Goal: Task Accomplishment & Management: Complete application form

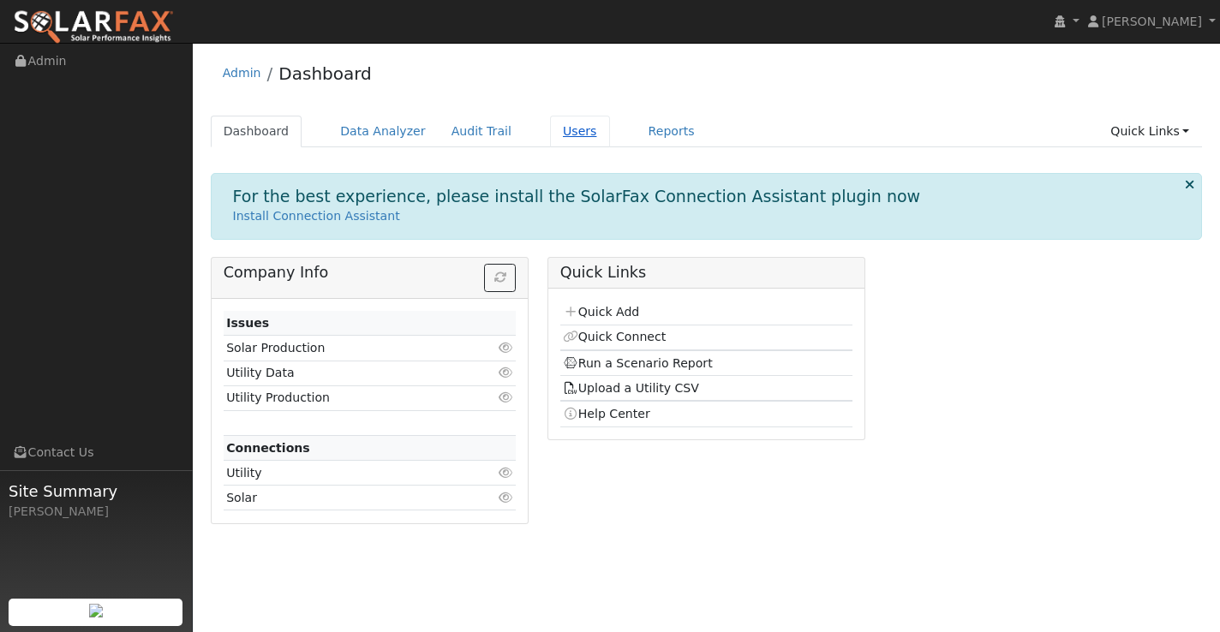
click at [559, 125] on link "Users" at bounding box center [580, 132] width 60 height 32
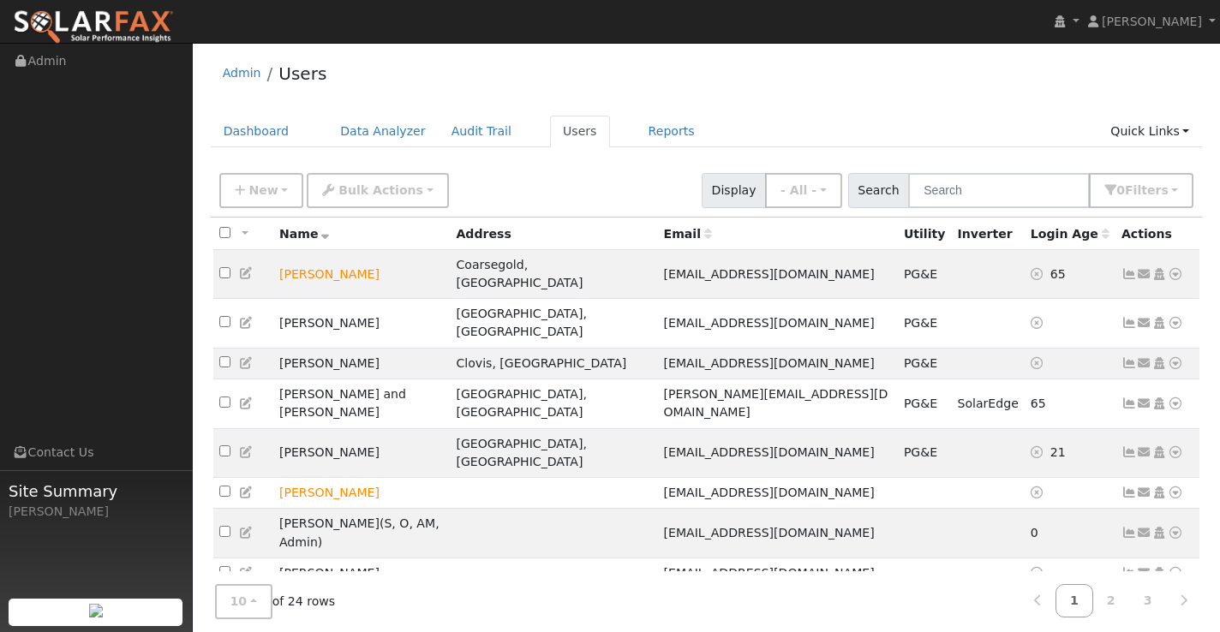
click at [500, 180] on div "New Add User Quick Add Quick Connect Quick Convert Lead Bulk Actions Send Email…" at bounding box center [706, 187] width 981 height 41
click at [1143, 129] on link "Quick Links" at bounding box center [1149, 132] width 105 height 32
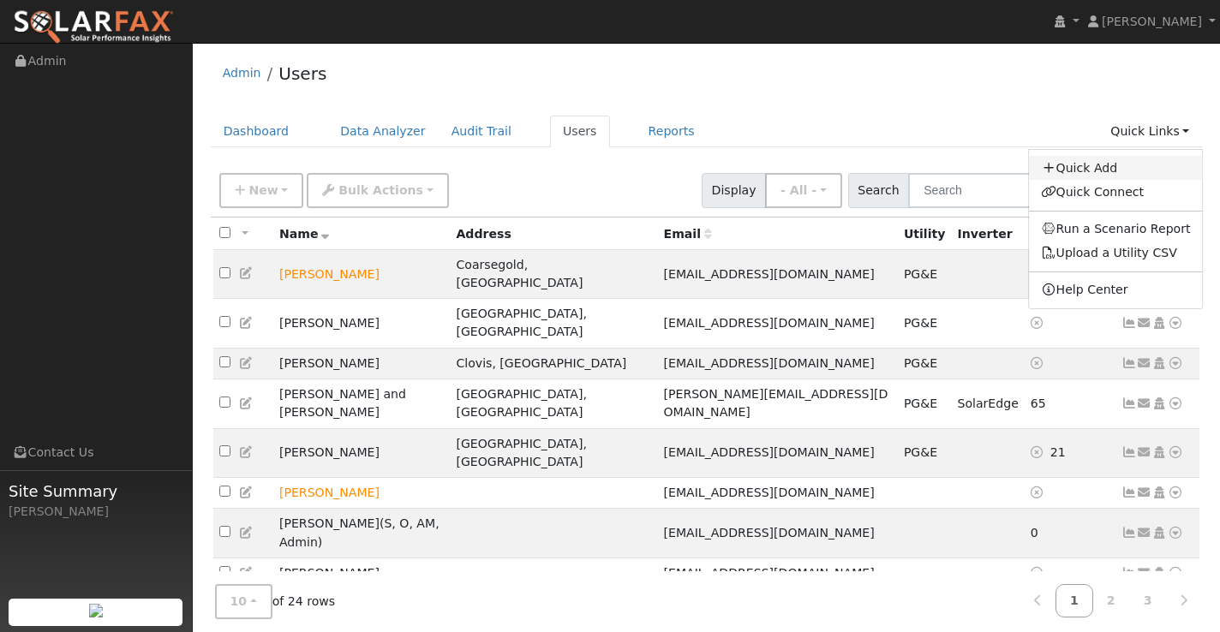
click at [1117, 170] on link "Quick Add" at bounding box center [1116, 168] width 174 height 24
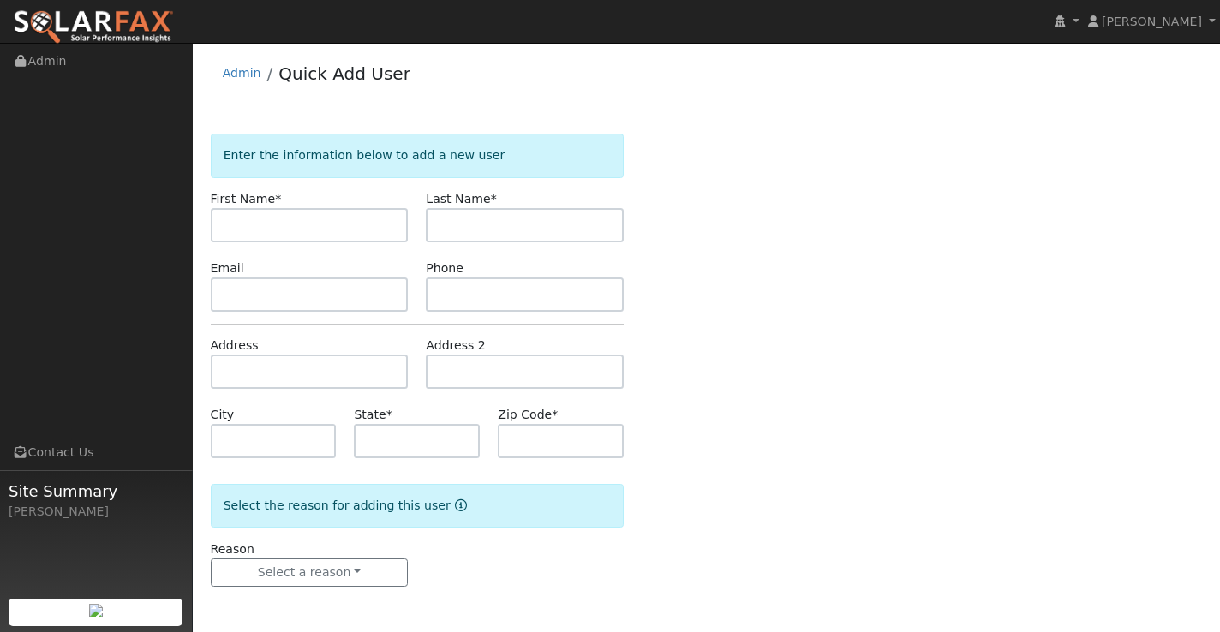
click at [339, 222] on input "text" at bounding box center [310, 225] width 198 height 34
type input "vanessa"
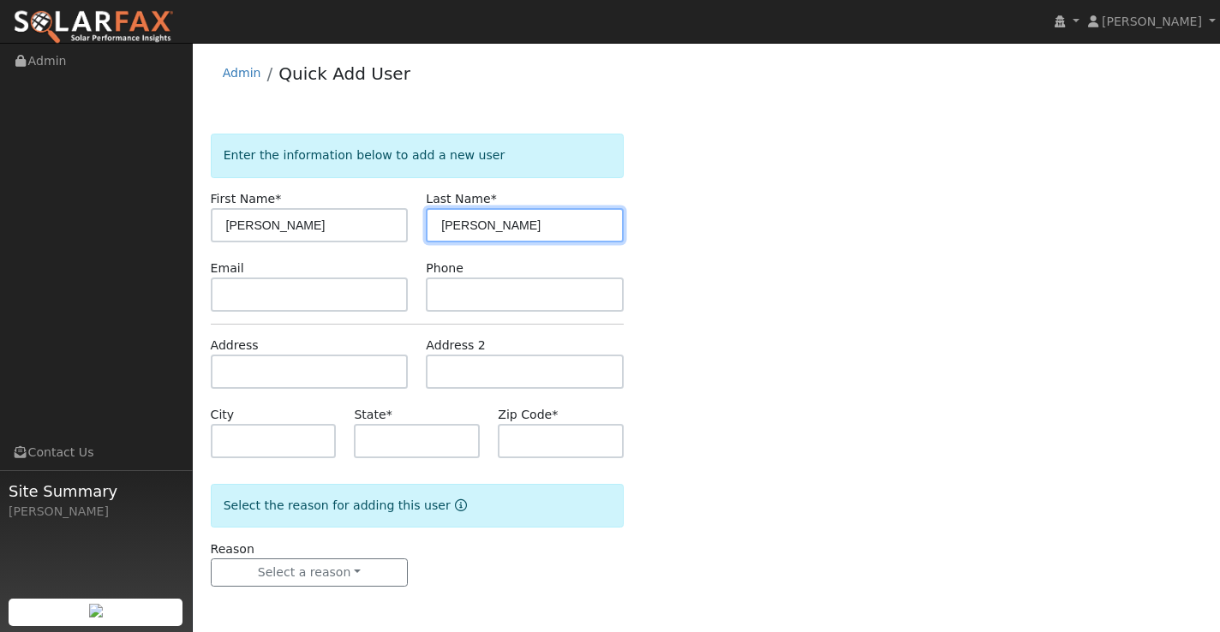
type input "plascencia"
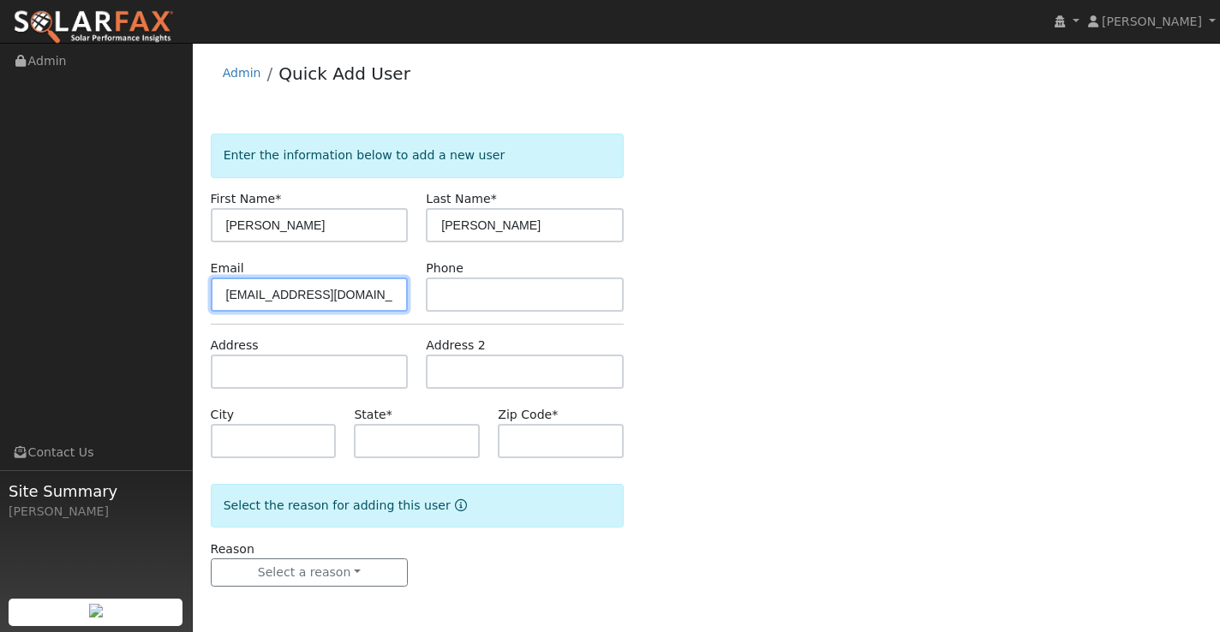
type input "claudiavpa@yahoo.com"
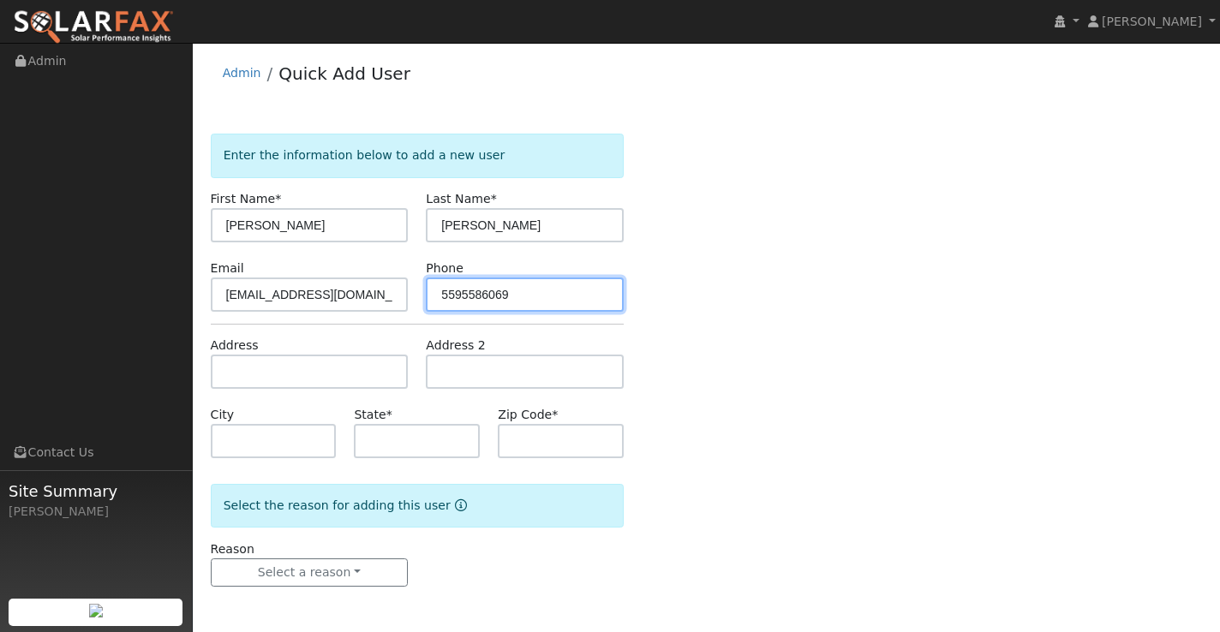
type input "5595586069"
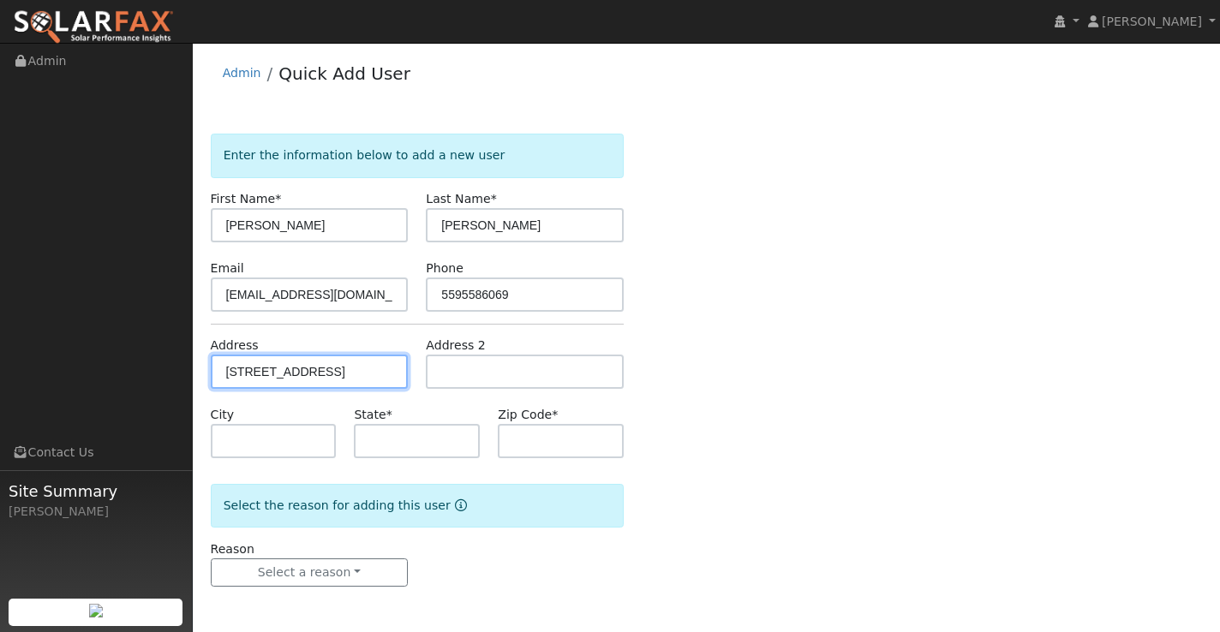
type input "5396 West Saginaw Way"
type input "Fresno"
type input "CA"
type input "93722"
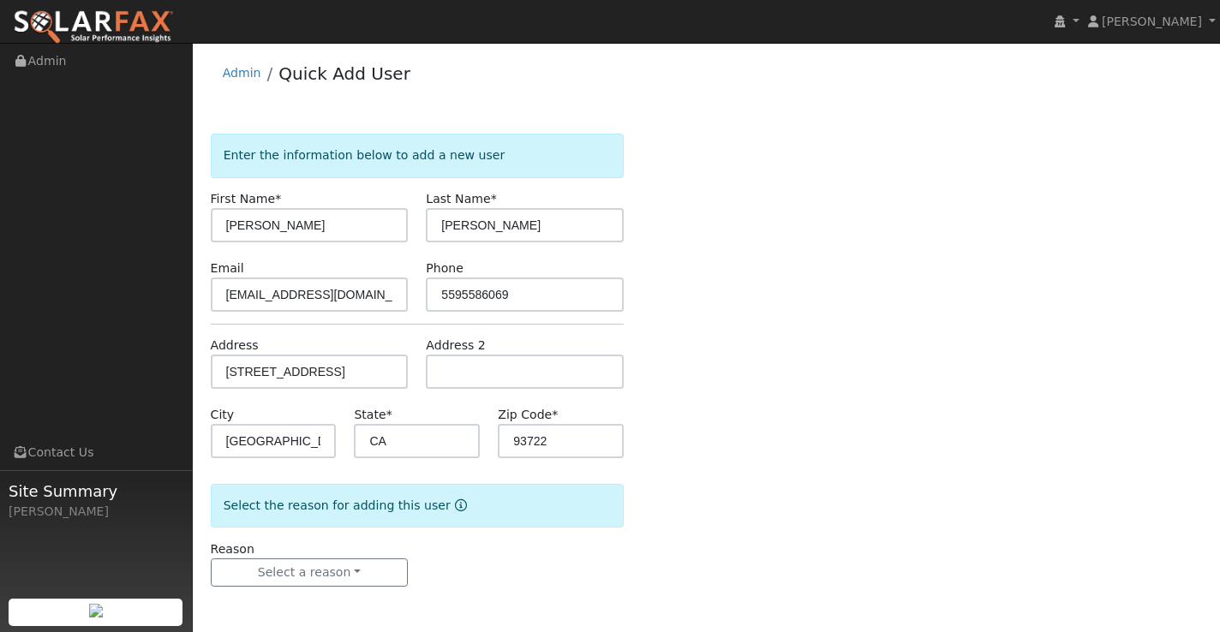
click at [534, 567] on div "Reason Select a reason New lead New customer adding solar New customer has solar" at bounding box center [417, 564] width 432 height 47
click at [381, 565] on button "Select a reason" at bounding box center [310, 573] width 198 height 29
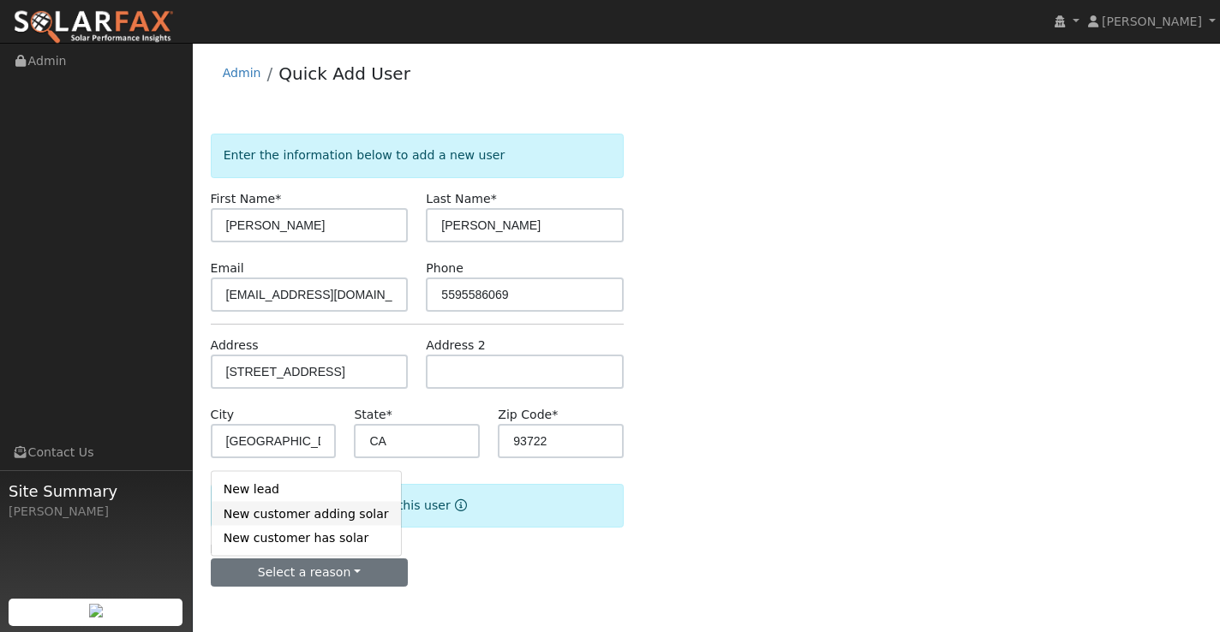
click at [323, 515] on link "New customer adding solar" at bounding box center [306, 514] width 189 height 24
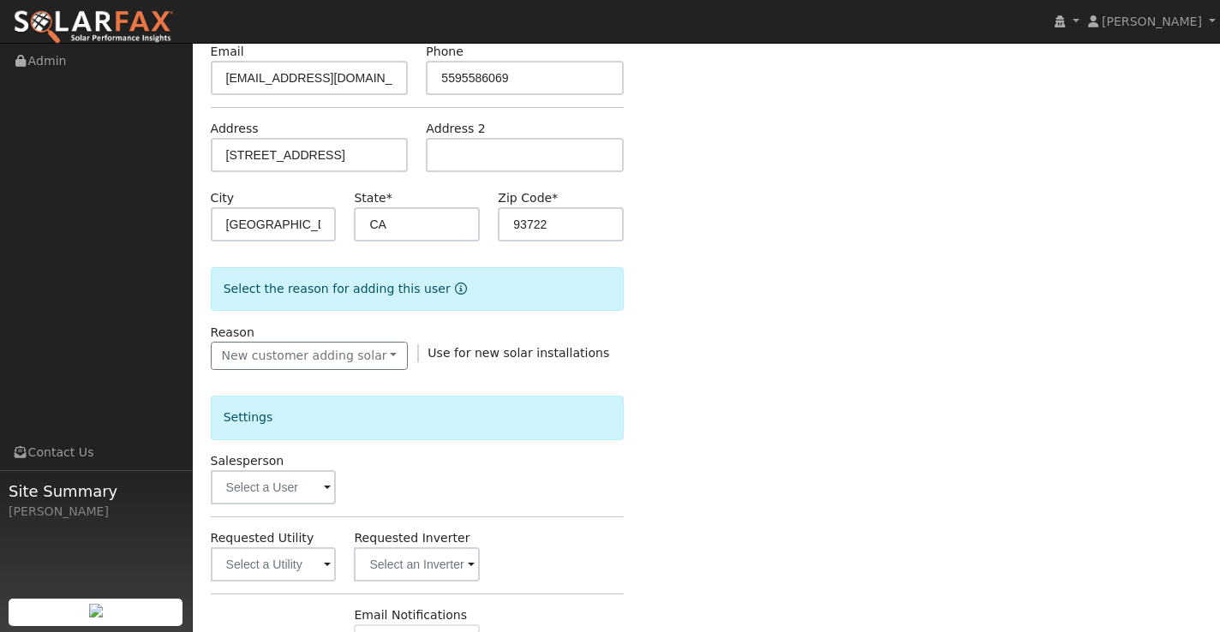
scroll to position [284, 0]
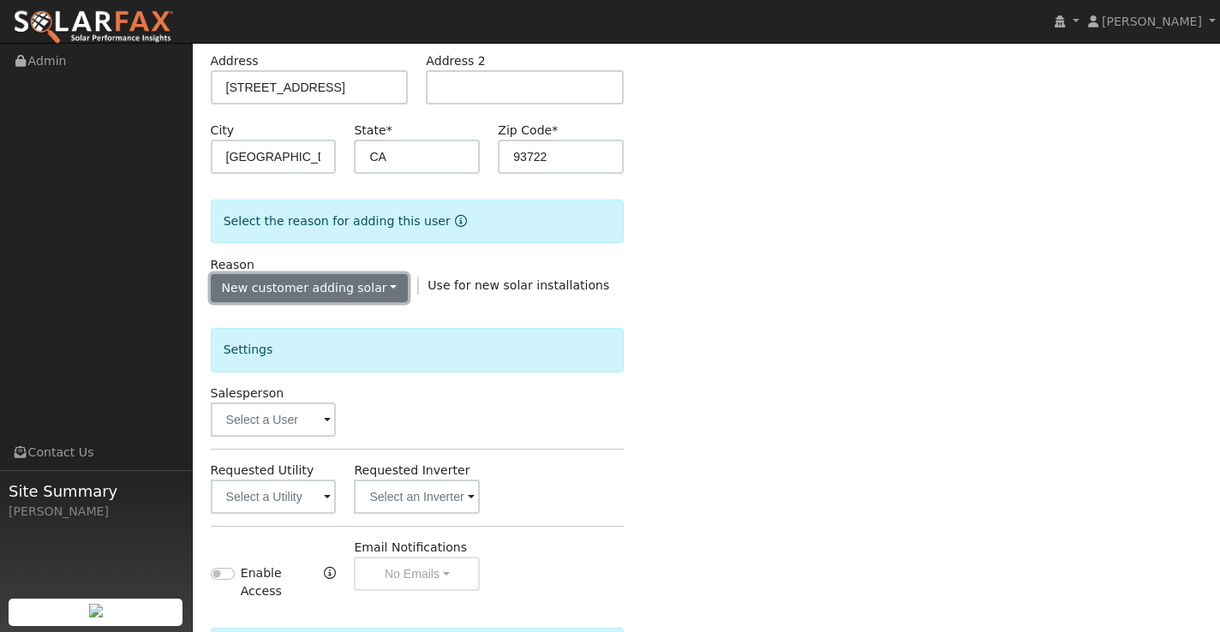
click at [314, 286] on button "New customer adding solar" at bounding box center [310, 288] width 198 height 29
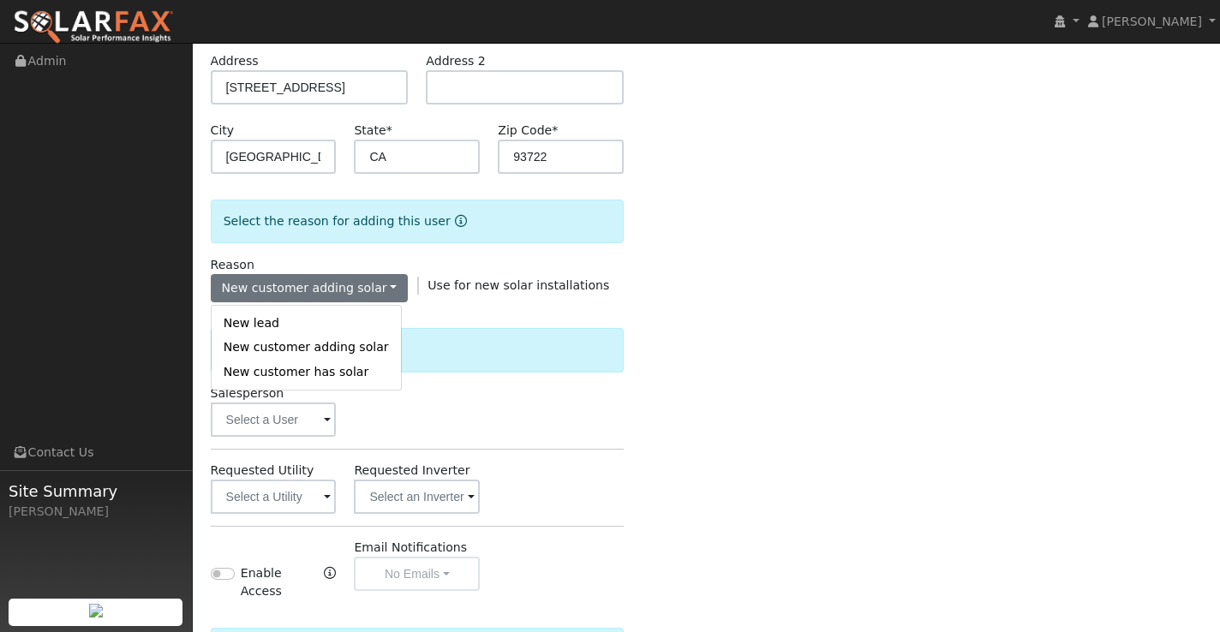
click at [721, 278] on div "Enter the information below to add a new user First Name * vanessa Last Name * …" at bounding box center [707, 337] width 992 height 976
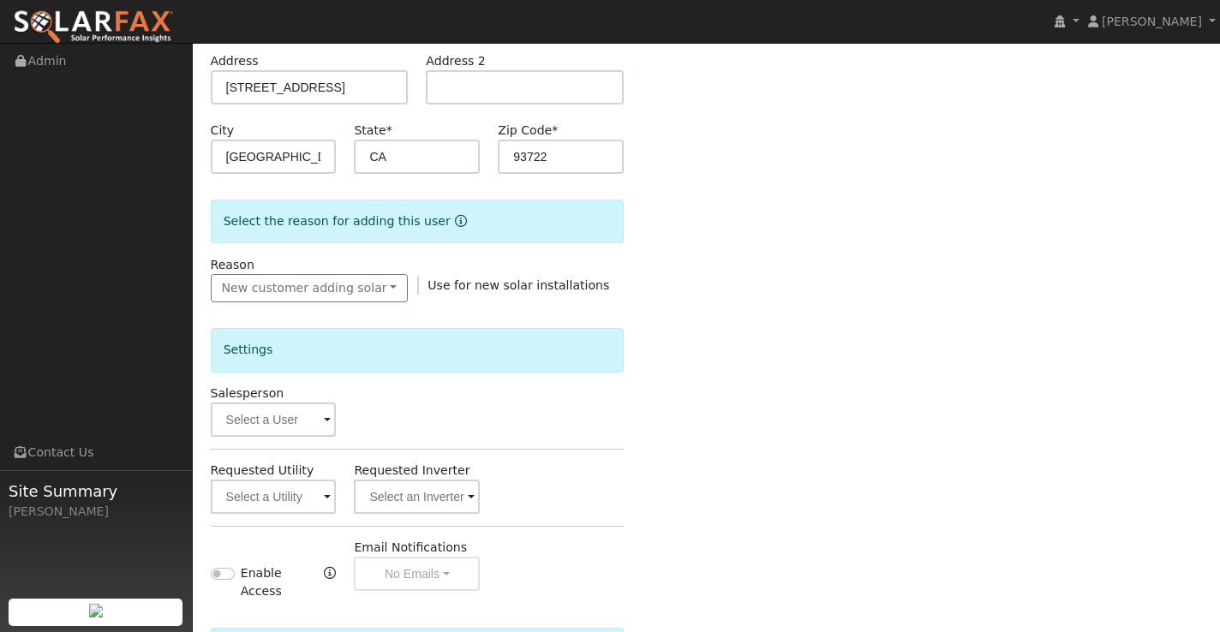
click at [450, 398] on div "Salesperson" at bounding box center [417, 411] width 432 height 52
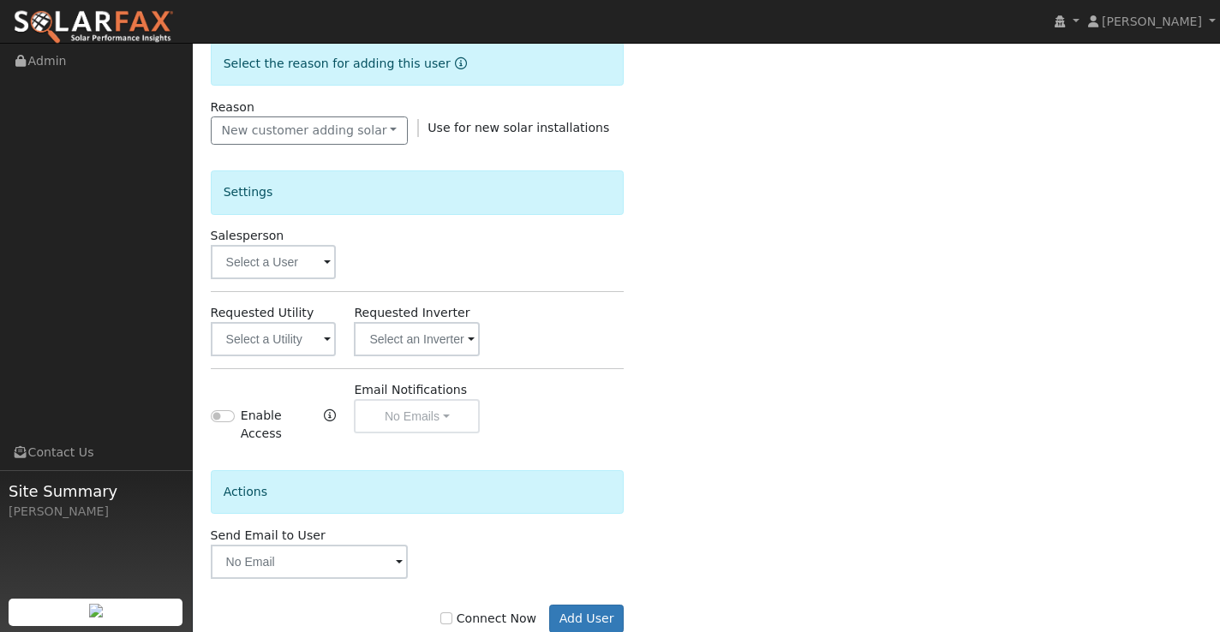
scroll to position [432, 0]
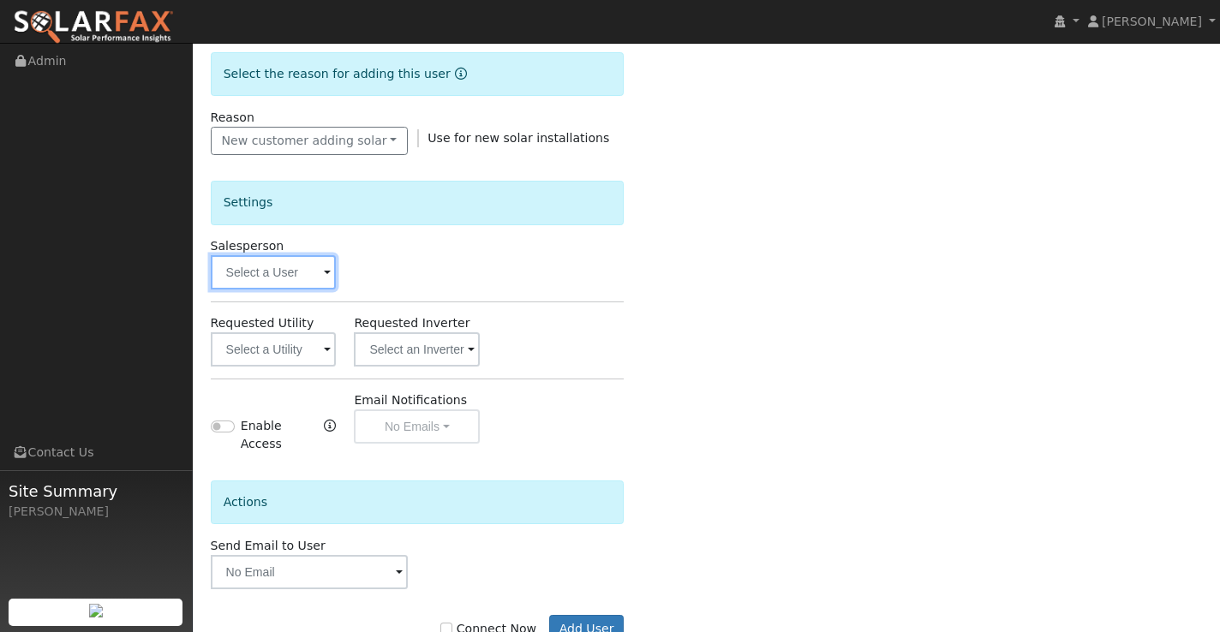
click at [315, 270] on input "text" at bounding box center [274, 272] width 126 height 34
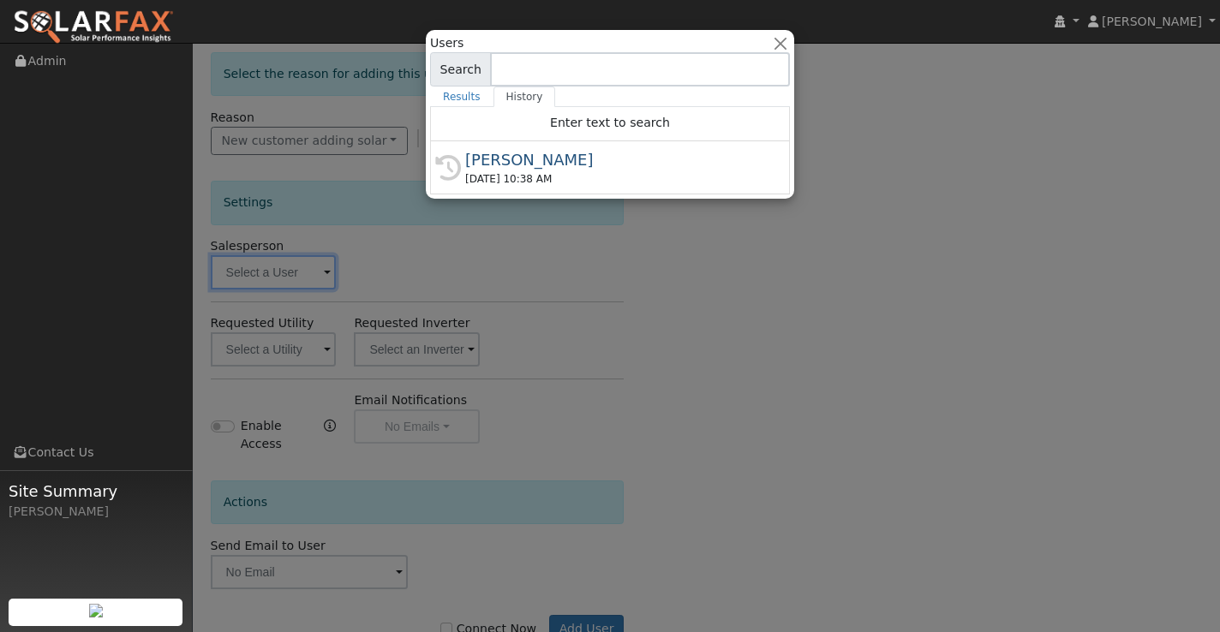
click at [326, 269] on div at bounding box center [610, 316] width 1220 height 632
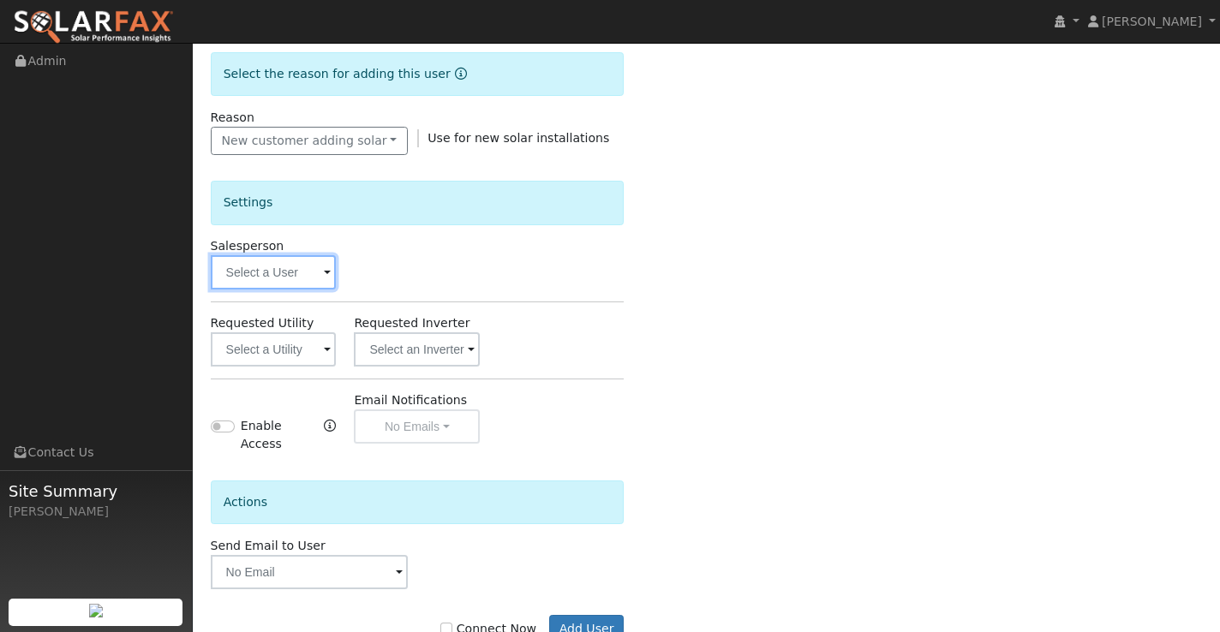
click at [317, 272] on input "text" at bounding box center [274, 272] width 126 height 34
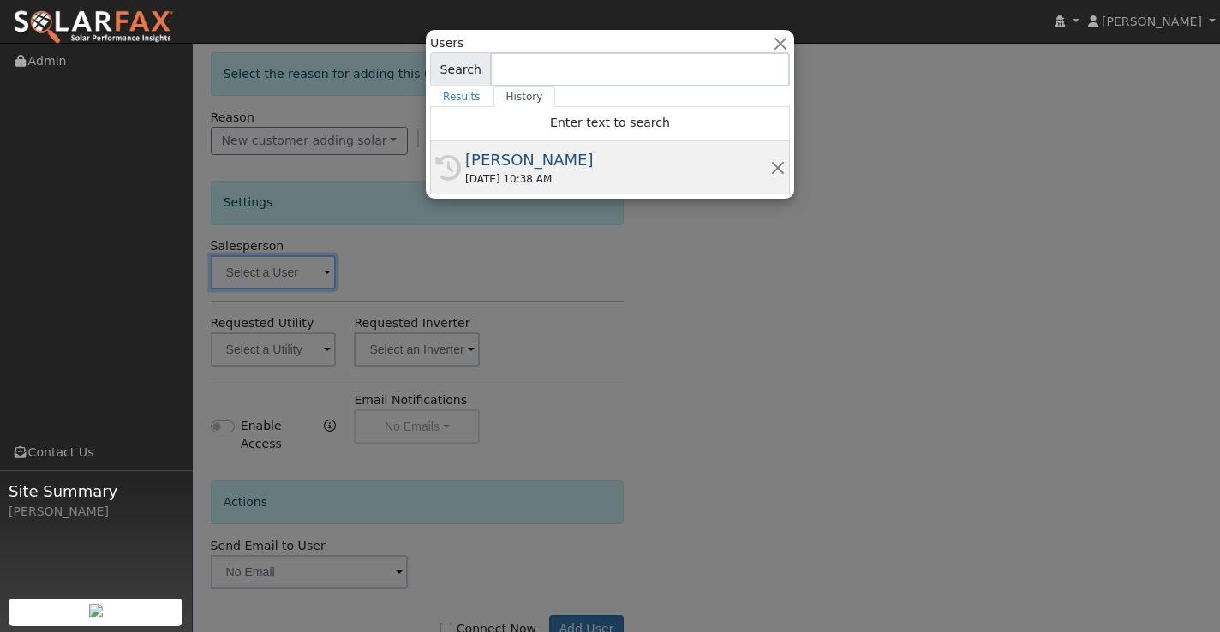
click at [549, 175] on div "08/27/2025 10:38 AM" at bounding box center [617, 178] width 305 height 15
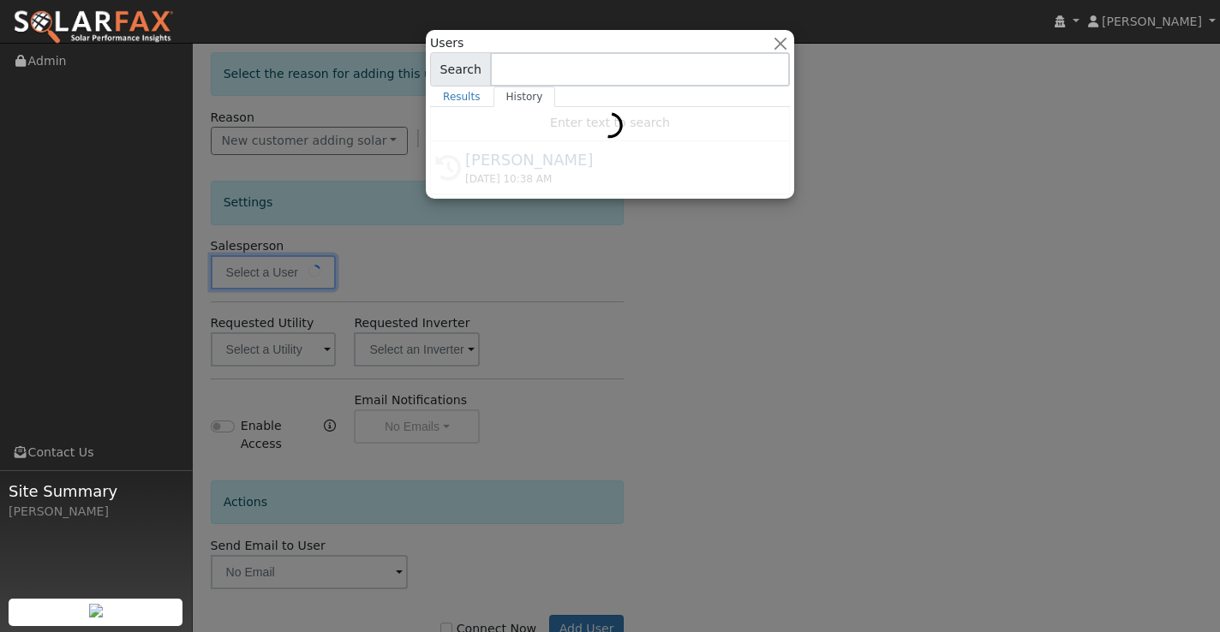
type input "[PERSON_NAME]"
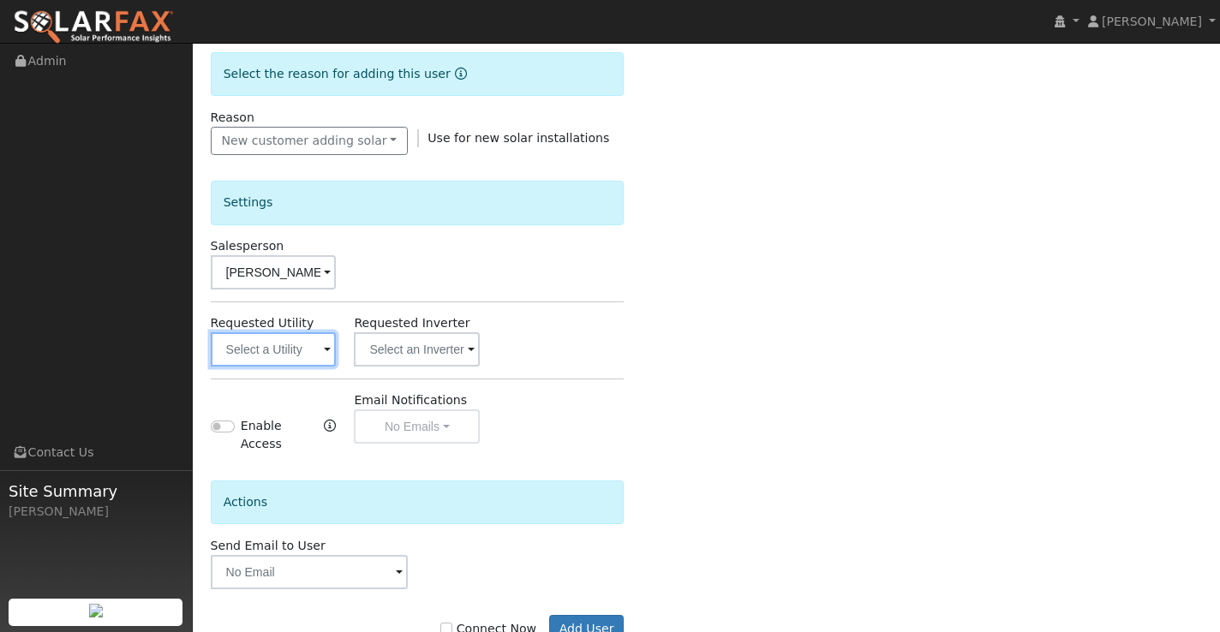
click at [327, 363] on input "text" at bounding box center [274, 349] width 126 height 34
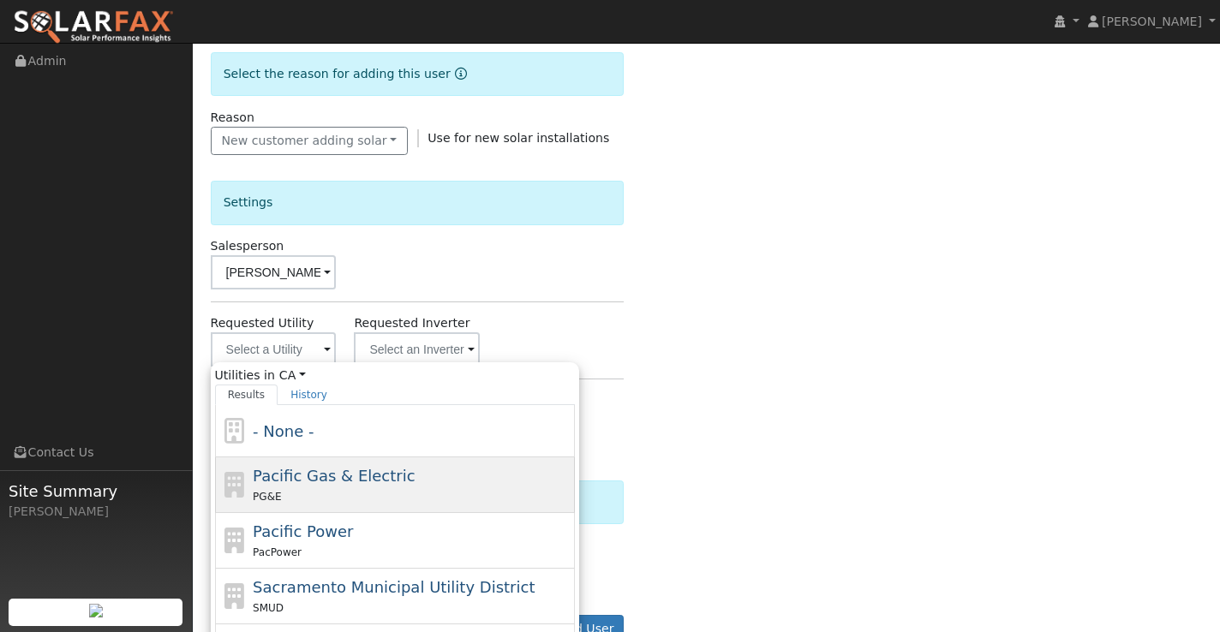
click at [314, 481] on span "Pacific Gas & Electric" at bounding box center [334, 476] width 162 height 18
type input "Pacific Gas & Electric"
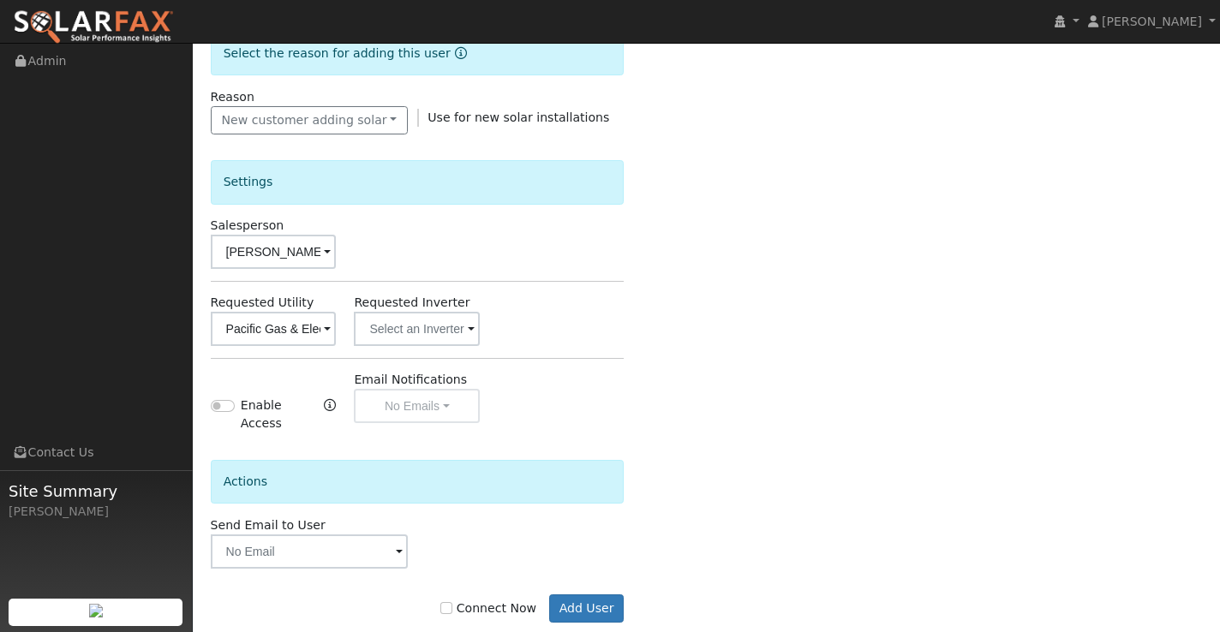
scroll to position [486, 0]
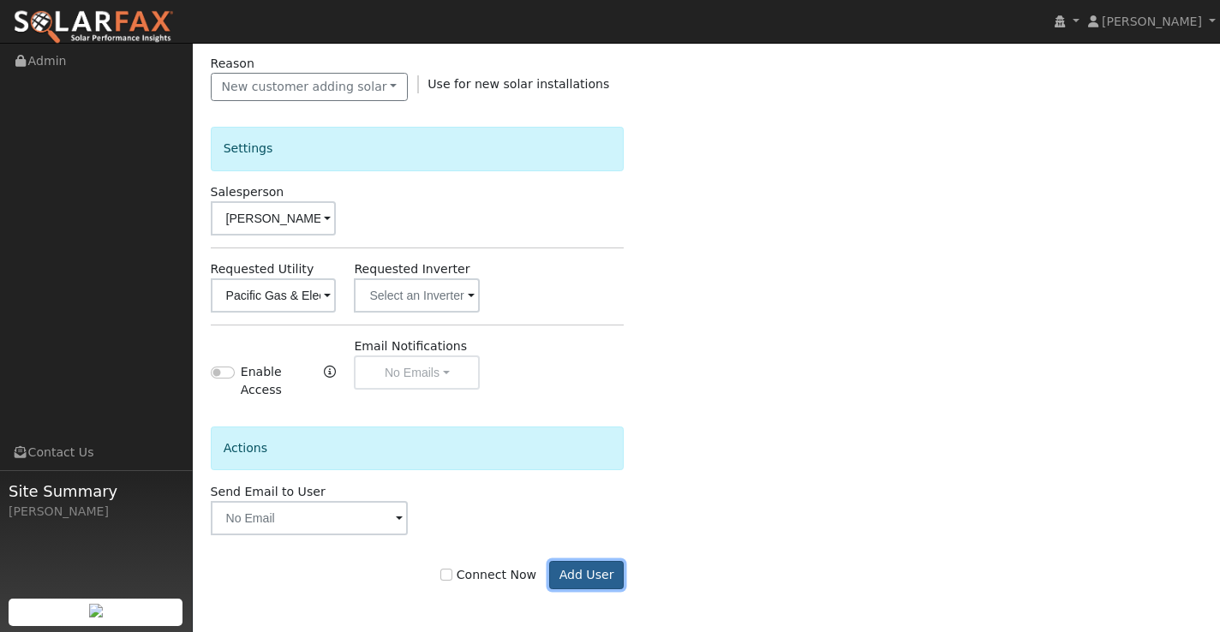
click at [567, 572] on button "Add User" at bounding box center [586, 575] width 75 height 29
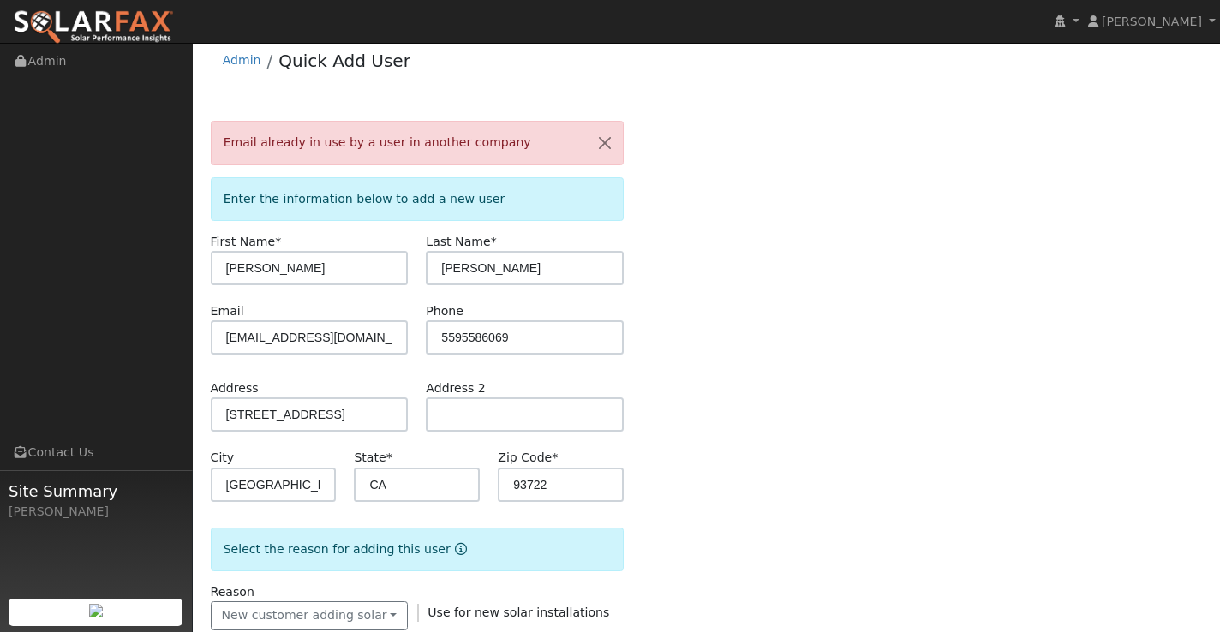
scroll to position [0, 0]
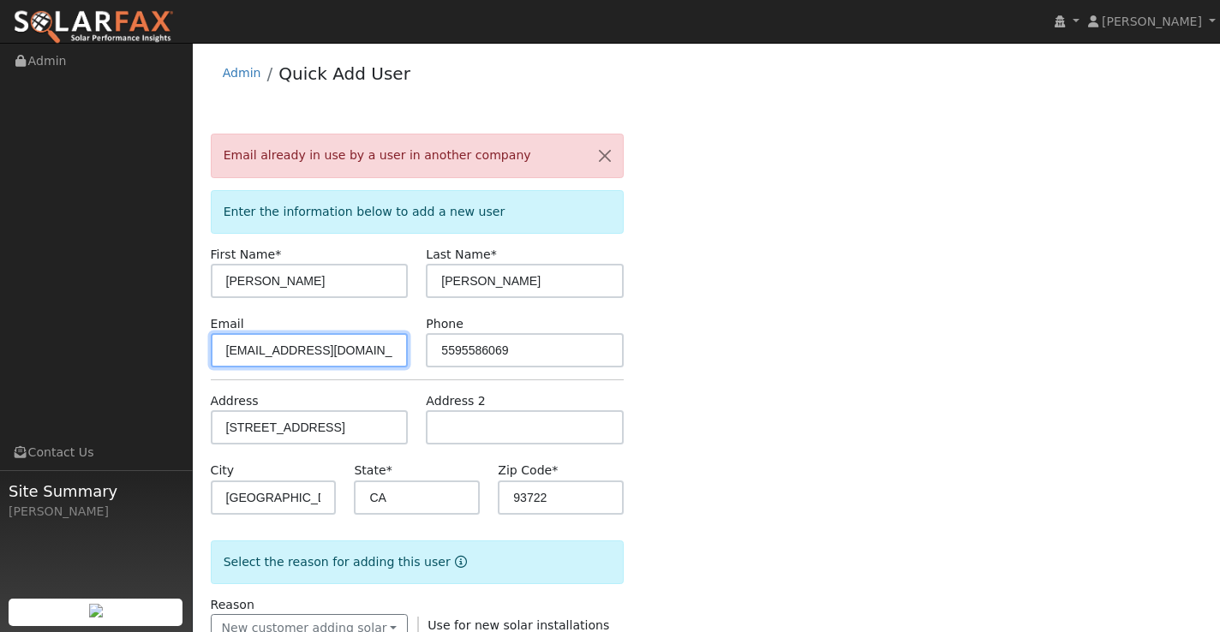
click at [286, 353] on input "claudiavpa@yahoo.com" at bounding box center [310, 350] width 198 height 34
type input "claudiavpa+[EMAIL_ADDRESS][DOMAIN_NAME]"
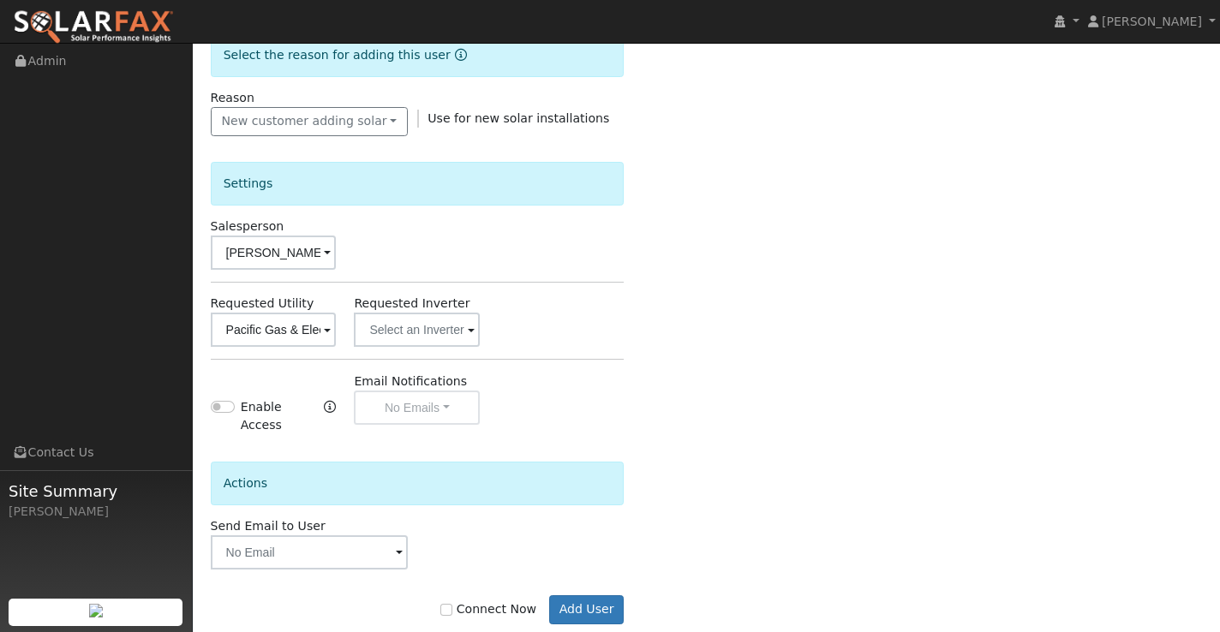
scroll to position [542, 0]
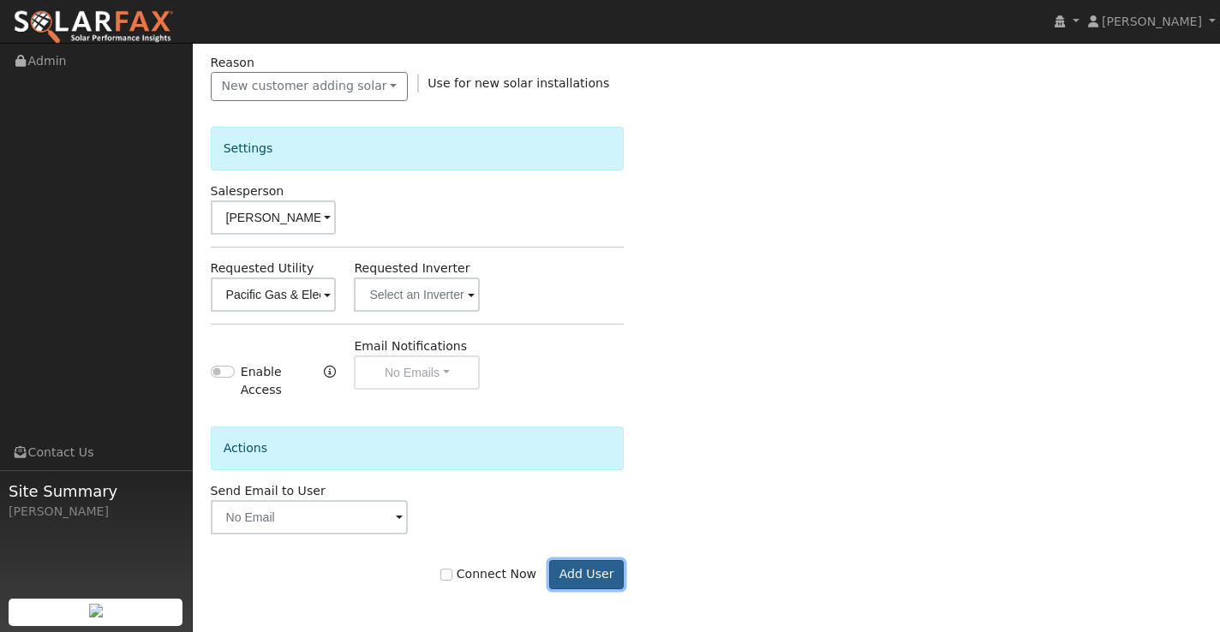
click at [583, 573] on button "Add User" at bounding box center [586, 574] width 75 height 29
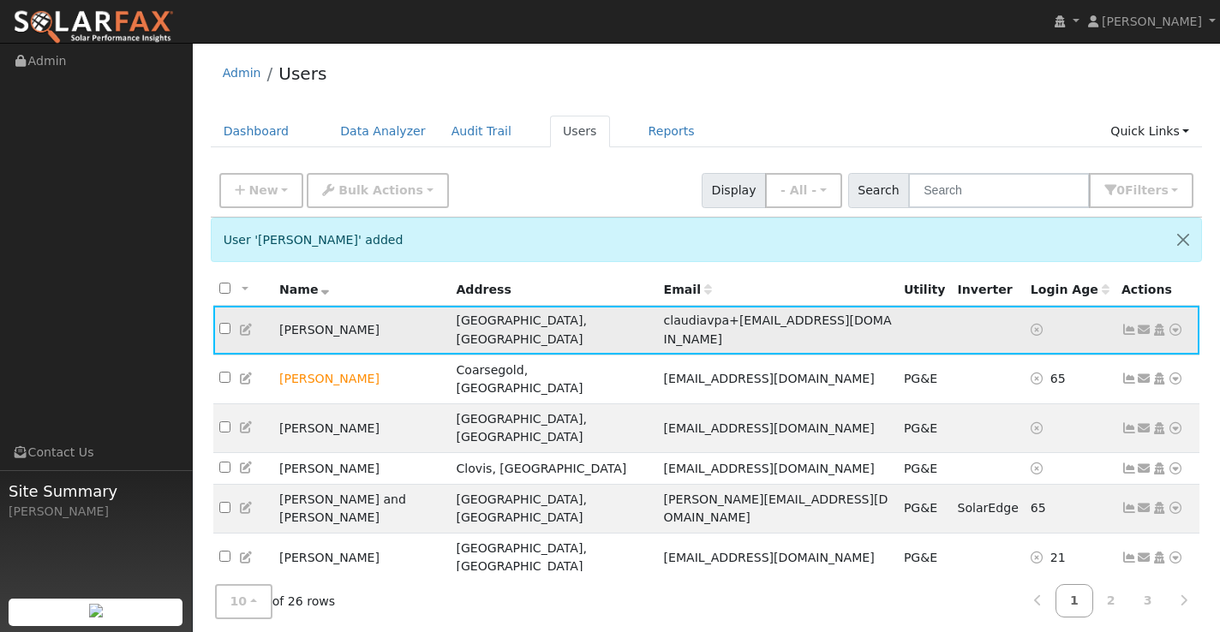
click at [1172, 324] on icon at bounding box center [1175, 330] width 15 height 12
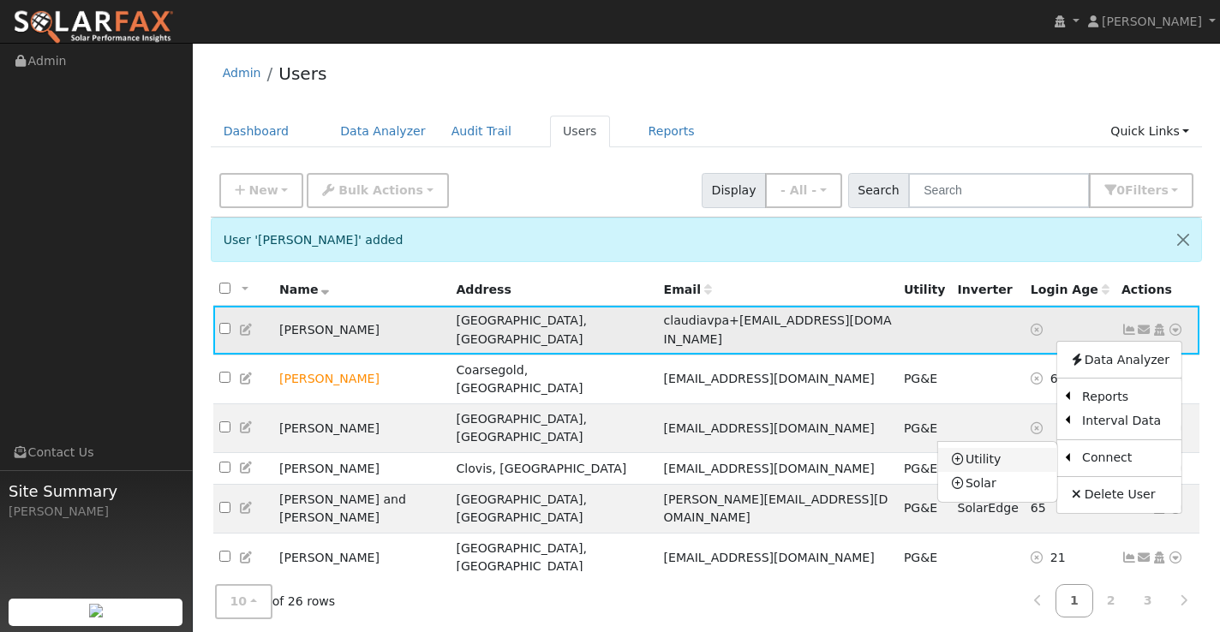
click at [993, 451] on link "Utility" at bounding box center [997, 460] width 119 height 24
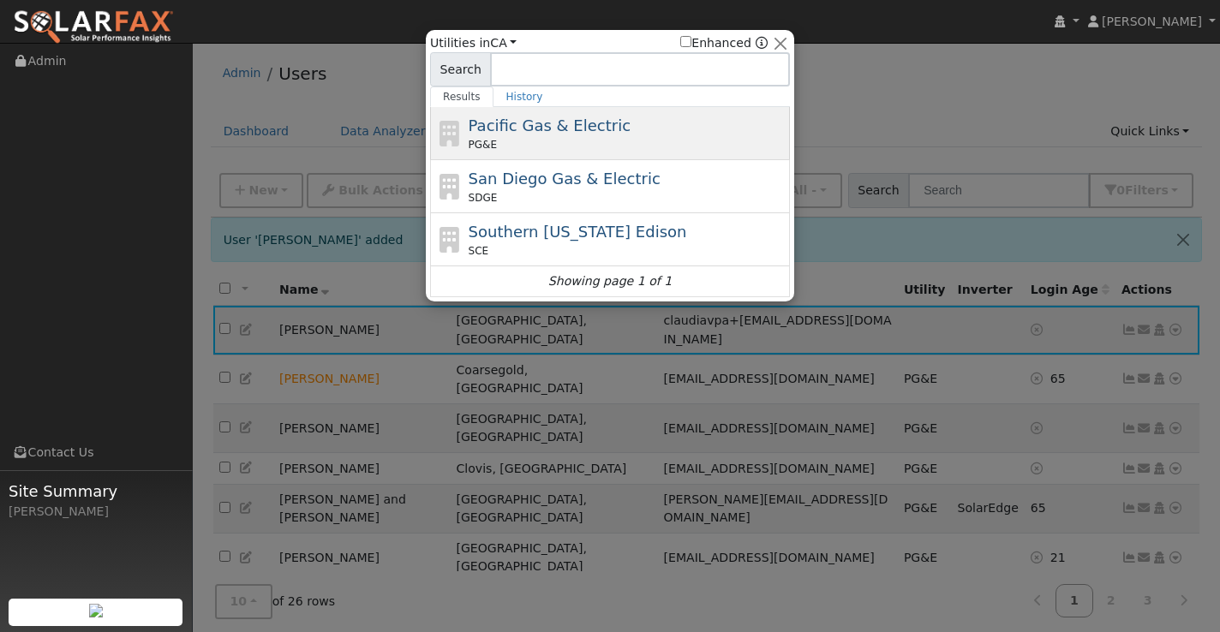
click at [588, 135] on div "Pacific Gas & Electric PG&E" at bounding box center [628, 133] width 318 height 39
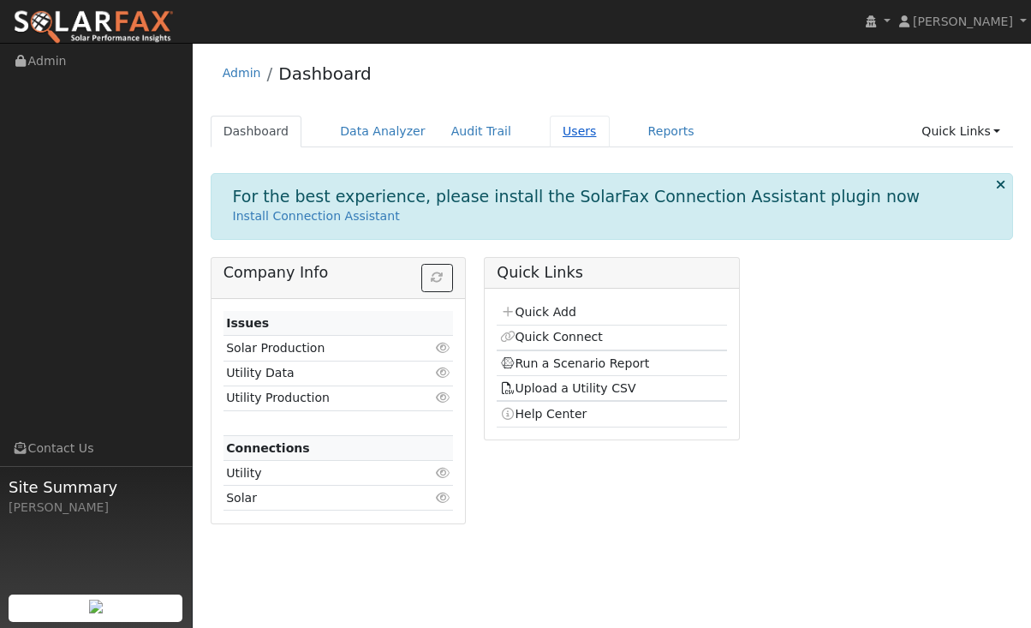
click at [558, 131] on link "Users" at bounding box center [580, 132] width 60 height 32
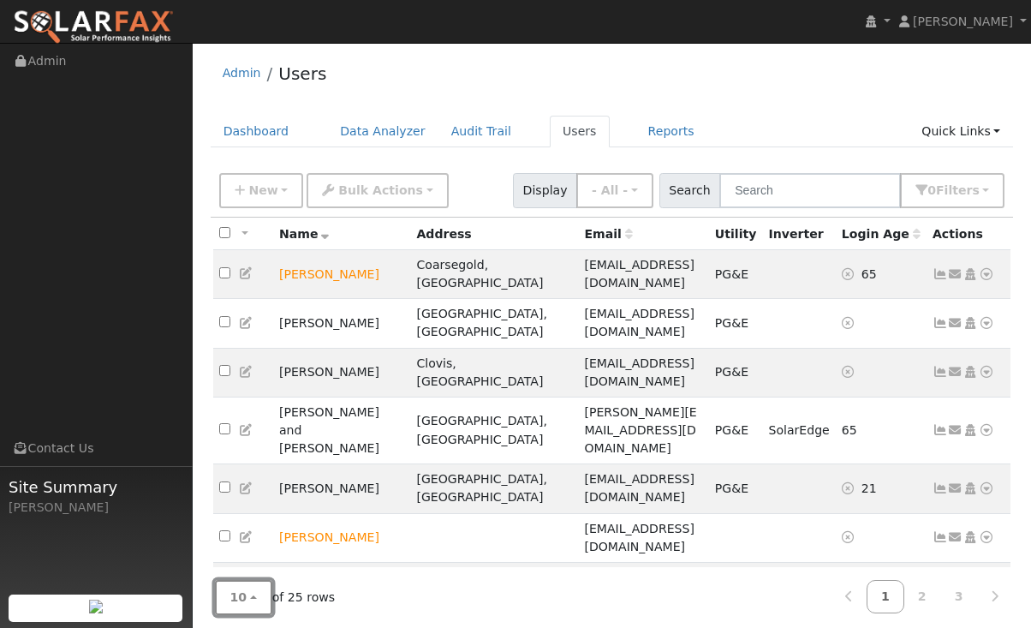
click at [250, 594] on button "10" at bounding box center [243, 597] width 57 height 35
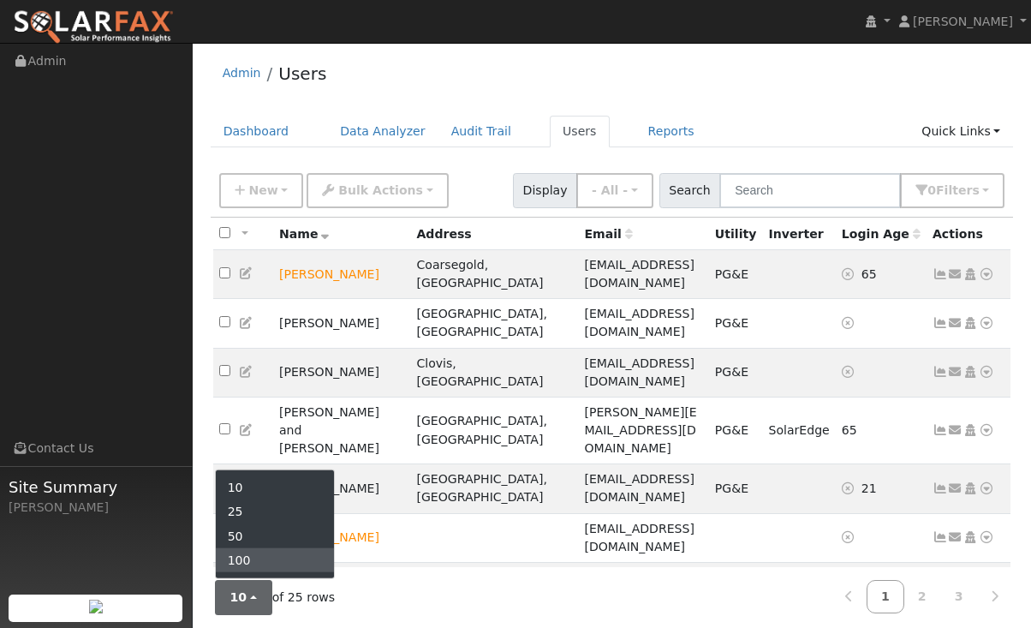
click at [261, 553] on link "100" at bounding box center [275, 560] width 119 height 24
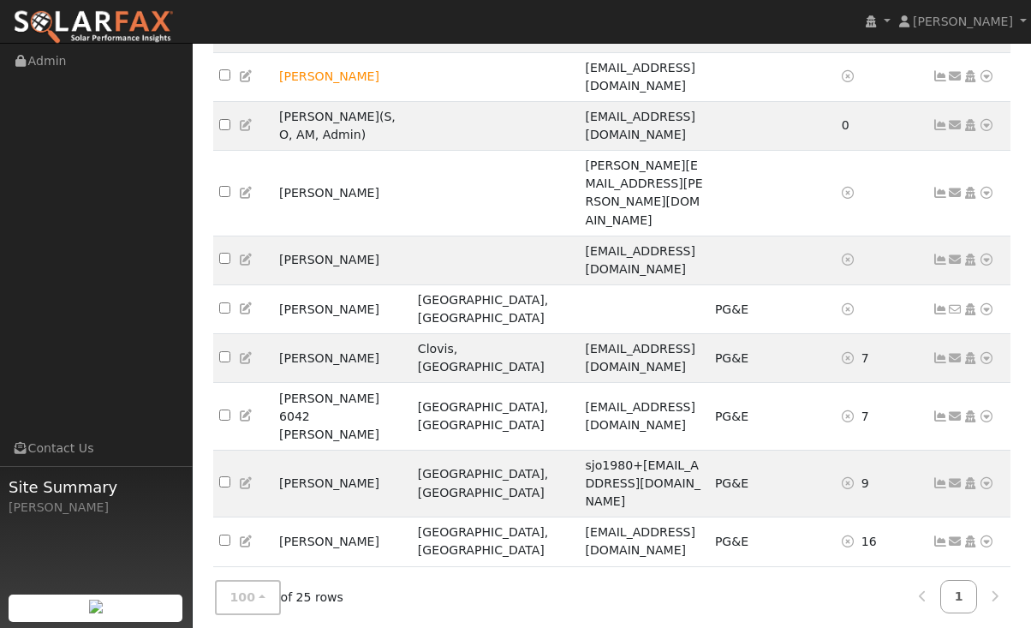
scroll to position [475, 0]
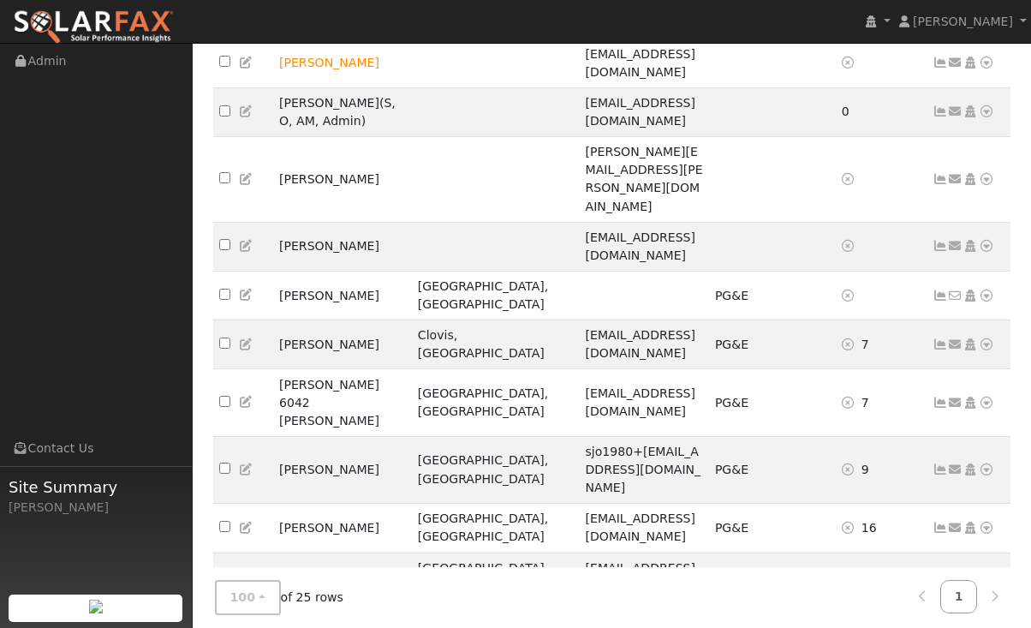
click at [959, 627] on icon at bounding box center [955, 635] width 15 height 12
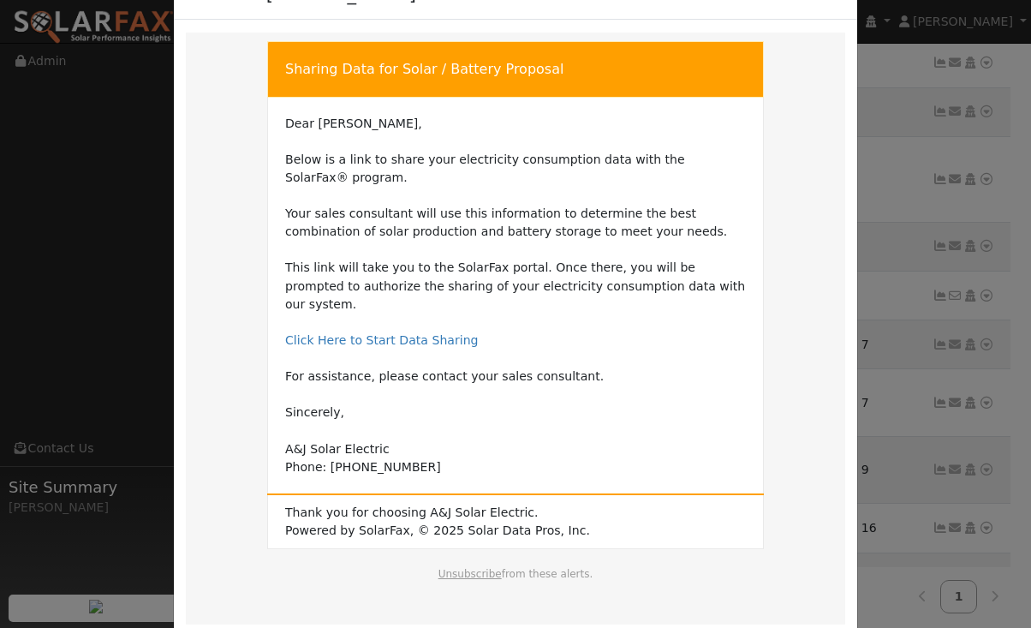
scroll to position [120, 0]
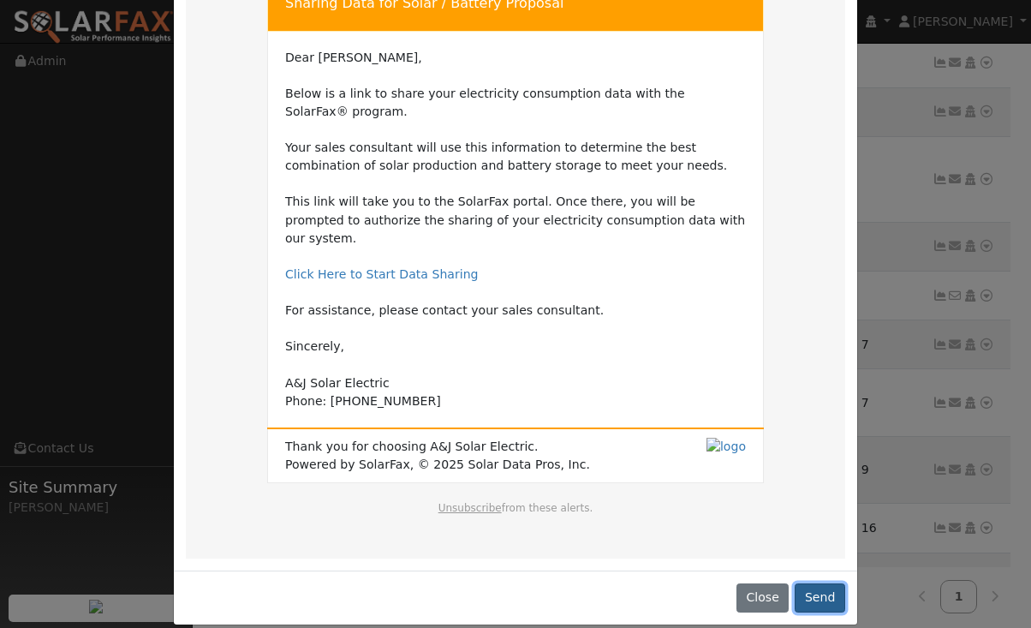
click at [819, 583] on button "Send" at bounding box center [820, 597] width 51 height 29
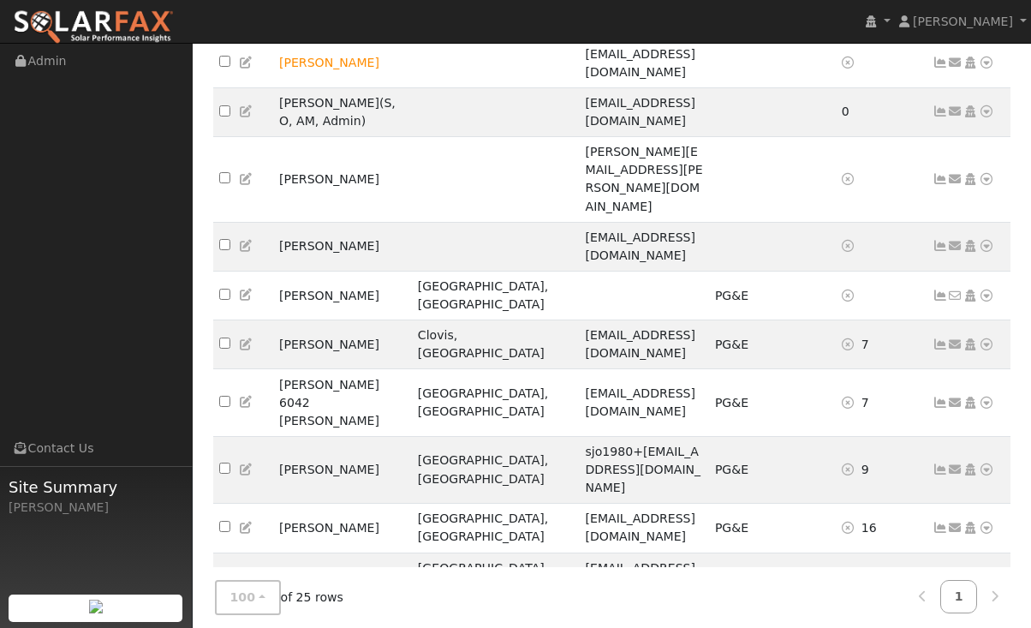
scroll to position [530, 0]
click at [981, 627] on icon at bounding box center [986, 635] width 15 height 12
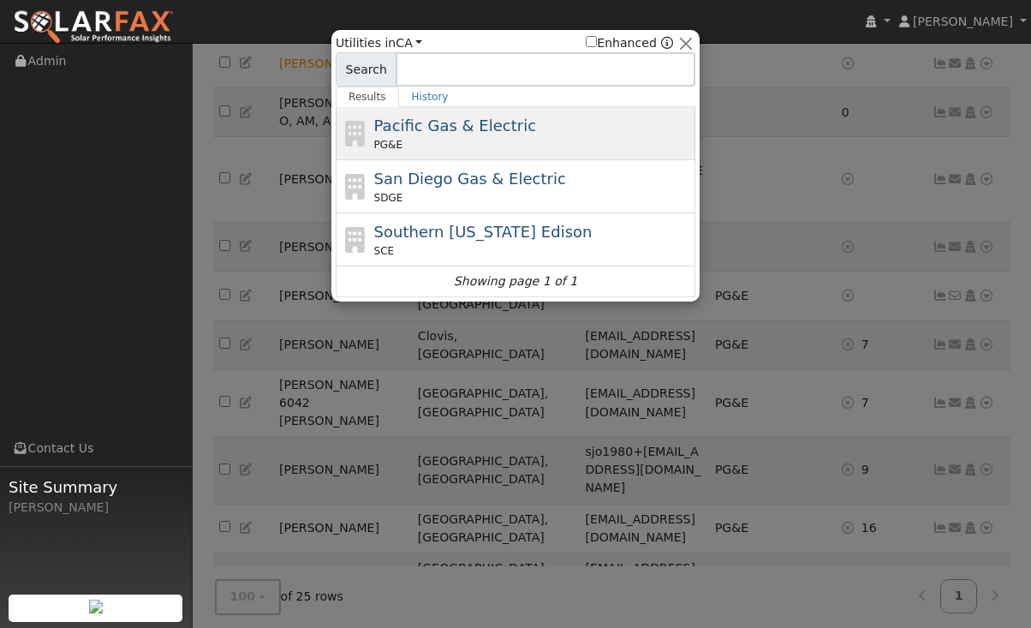
click at [491, 129] on span "Pacific Gas & Electric" at bounding box center [455, 126] width 162 height 18
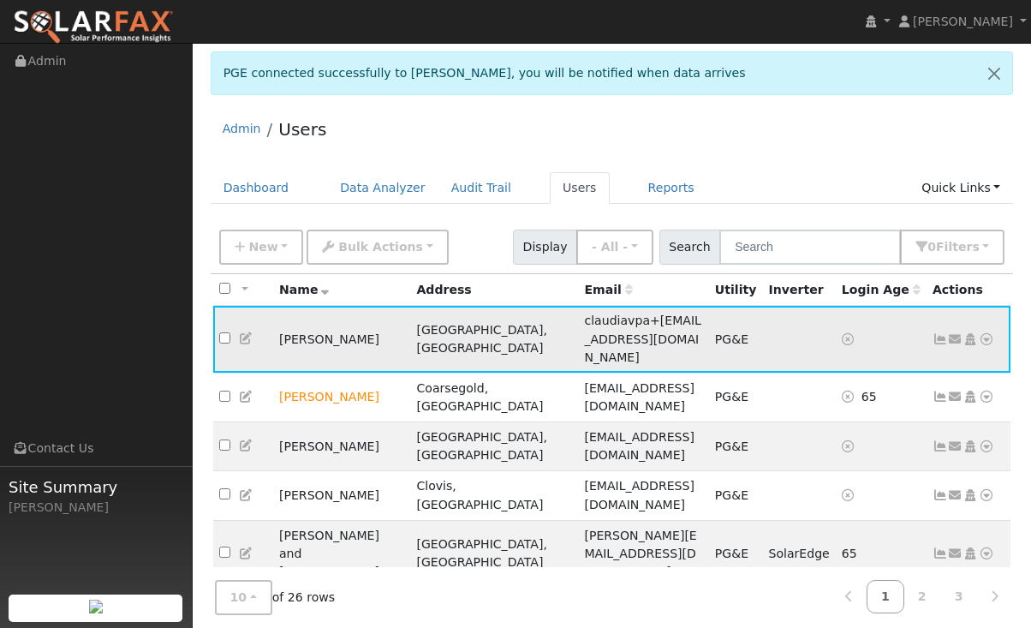
click at [912, 332] on td at bounding box center [881, 339] width 91 height 67
click at [938, 333] on icon at bounding box center [940, 339] width 15 height 12
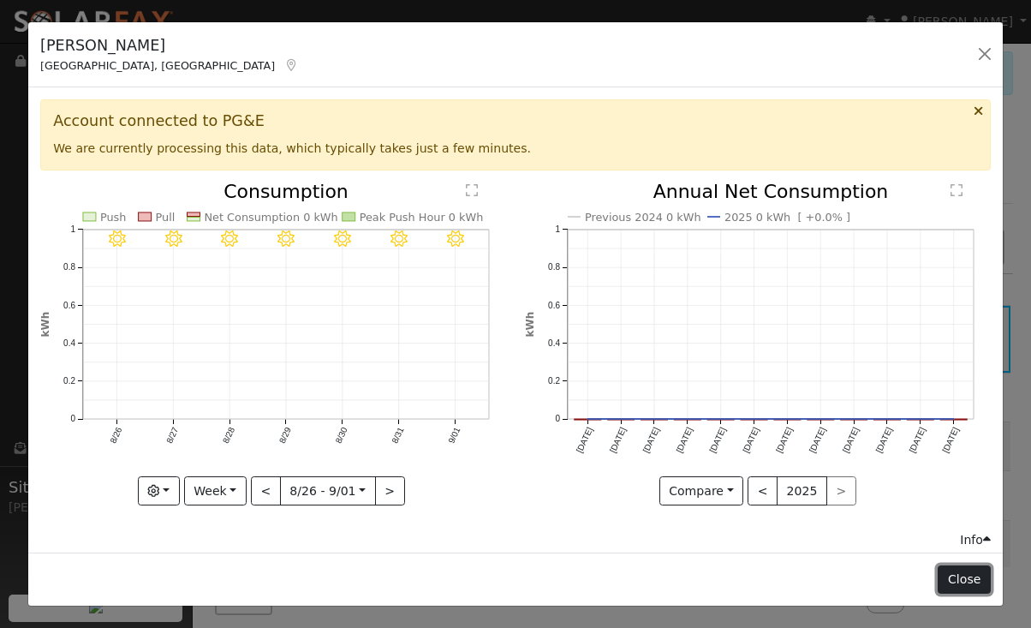
click at [964, 585] on button "Close" at bounding box center [964, 579] width 52 height 29
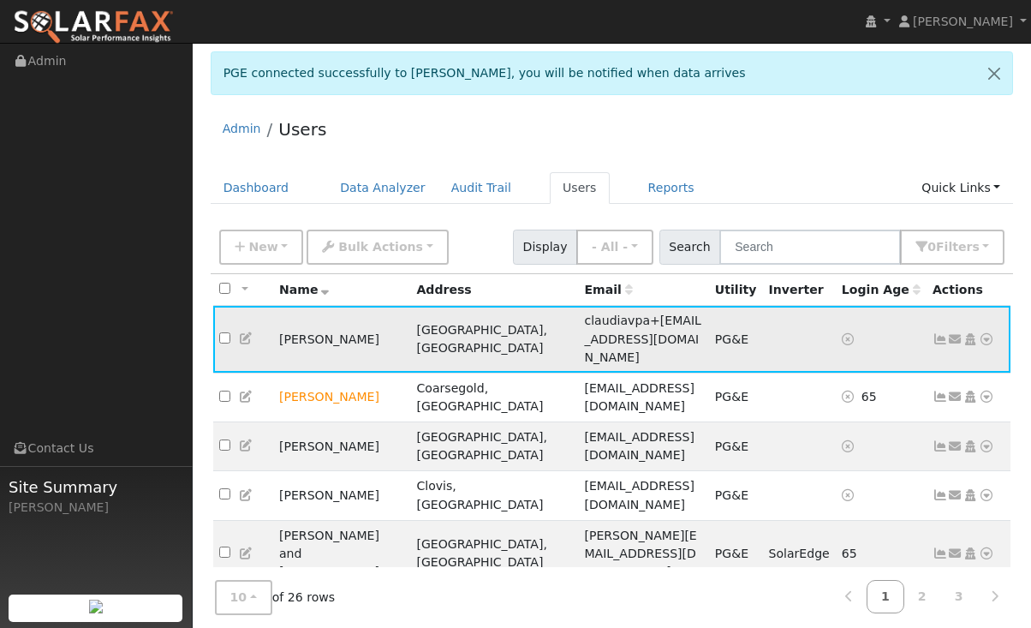
click at [988, 333] on icon at bounding box center [986, 339] width 15 height 12
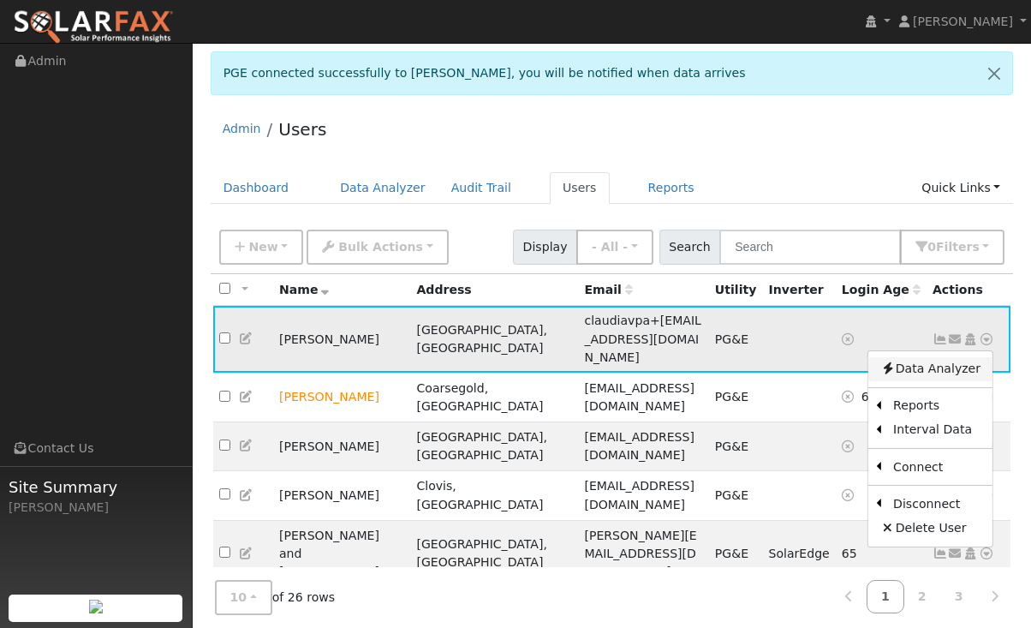
click at [941, 358] on link "Data Analyzer" at bounding box center [931, 369] width 124 height 24
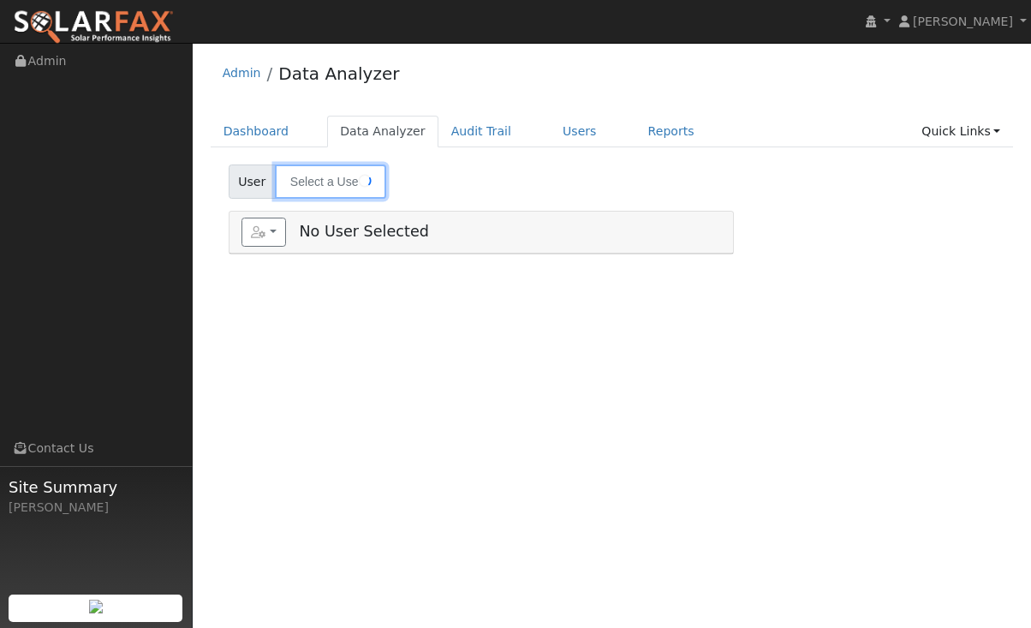
type input "[PERSON_NAME]"
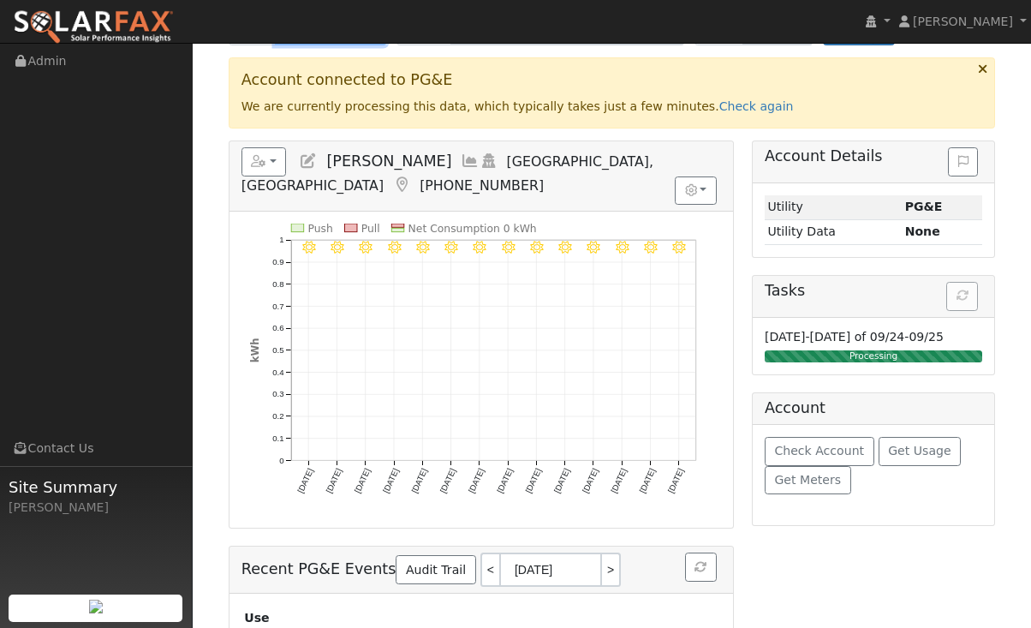
scroll to position [143, 0]
